Goal: Check status: Check status

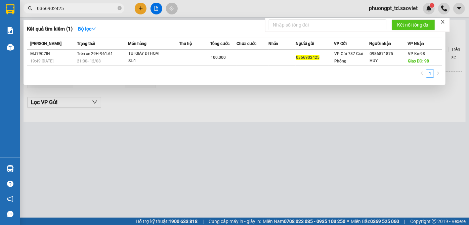
click at [25, 11] on span "0366902425" at bounding box center [73, 8] width 101 height 10
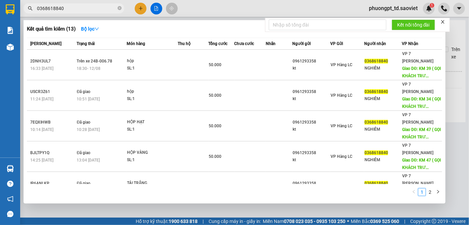
type input "0368618840"
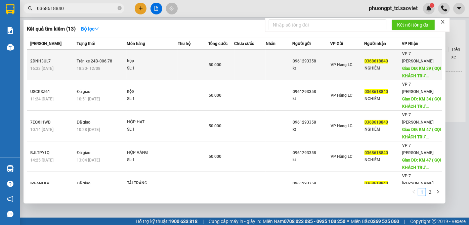
click at [182, 64] on td at bounding box center [193, 65] width 31 height 31
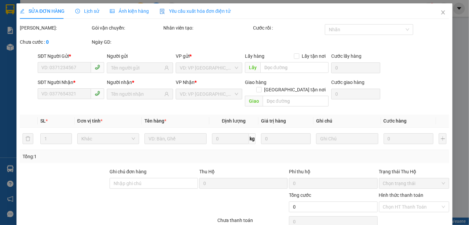
type input "0961293358"
type input "kt"
type input "0368618840"
type input "NGHIÊM"
type input "KM 39 ( GỌI KHÁCH TRƯỚC 1 TIẾNG )"
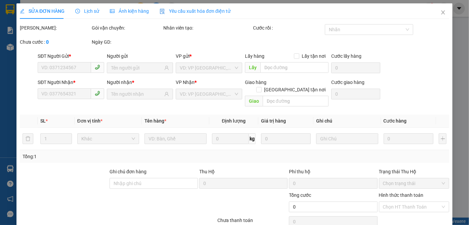
type input "50.000"
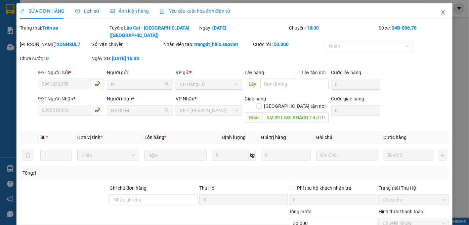
drag, startPoint x: 438, startPoint y: 12, endPoint x: 212, endPoint y: 9, distance: 226.6
click at [440, 12] on icon "close" at bounding box center [442, 12] width 5 height 5
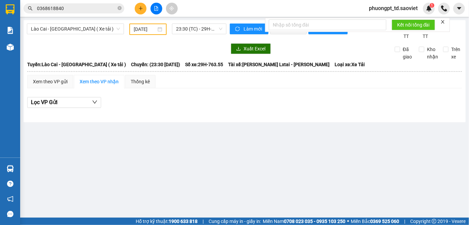
click at [83, 7] on input "0368618840" at bounding box center [76, 8] width 79 height 7
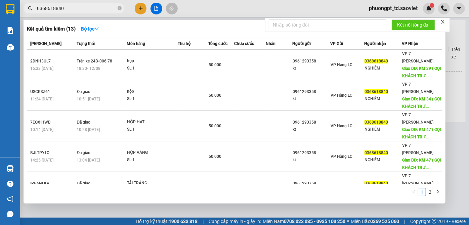
drag, startPoint x: 76, startPoint y: 6, endPoint x: 0, endPoint y: 5, distance: 75.9
click at [0, 5] on section "Kết quả tìm kiếm ( 13 ) Bộ lọc Mã ĐH Trạng thái Món hàng Thu hộ Tổng cước Chưa …" at bounding box center [234, 112] width 469 height 225
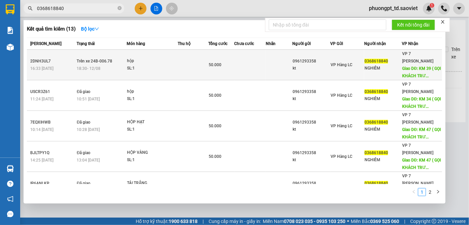
paste input "986871875"
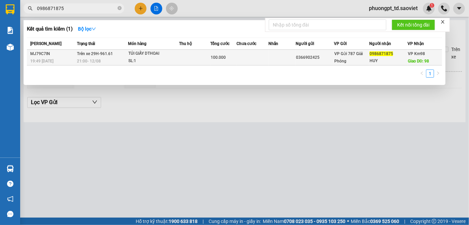
type input "0986871875"
click at [159, 57] on div "TÚI GIẤY DTHOAI" at bounding box center [153, 53] width 50 height 7
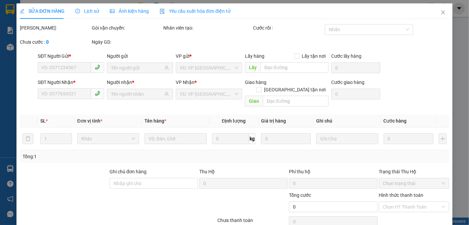
type input "0366902425"
type input "0986871875"
type input "HUY"
type input "98"
type input "100.000"
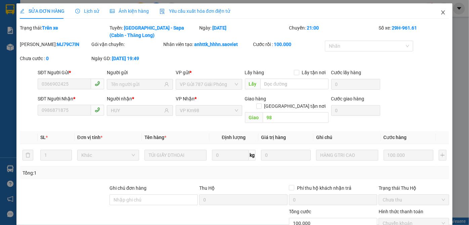
click at [440, 13] on icon "close" at bounding box center [442, 12] width 5 height 5
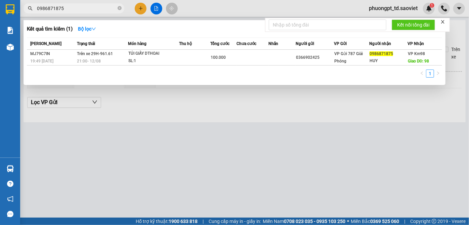
click at [70, 8] on input "0986871875" at bounding box center [76, 8] width 79 height 7
click at [267, 131] on div at bounding box center [234, 112] width 469 height 225
click at [70, 10] on input "0986871875" at bounding box center [76, 8] width 79 height 7
click at [70, 6] on div "Kết quả tìm kiếm ( 1 ) Bộ lọc Mã ĐH Trạng thái Món hàng Thu hộ Tổng cước Chưa c…" at bounding box center [65, 9] width 131 height 12
drag, startPoint x: 72, startPoint y: 8, endPoint x: 26, endPoint y: 12, distance: 46.1
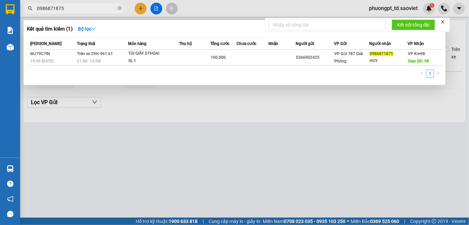
click at [26, 12] on span "0986871875" at bounding box center [73, 8] width 101 height 10
paste input "815553134"
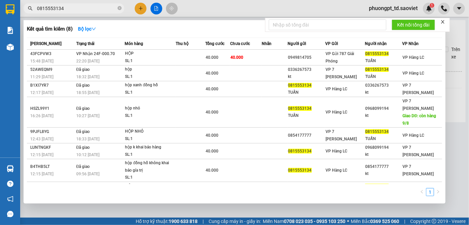
type input "0815553134"
